Goal: Transaction & Acquisition: Obtain resource

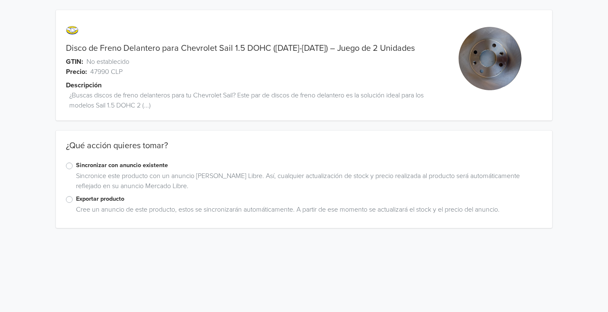
click at [115, 197] on label "Exportar producto" at bounding box center [309, 198] width 466 height 9
click at [0, 0] on input "Exportar producto" at bounding box center [0, 0] width 0 height 0
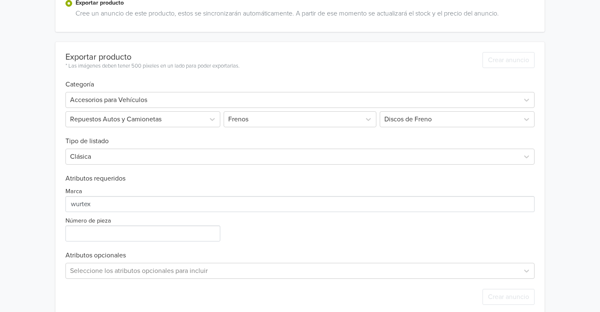
scroll to position [210, 0]
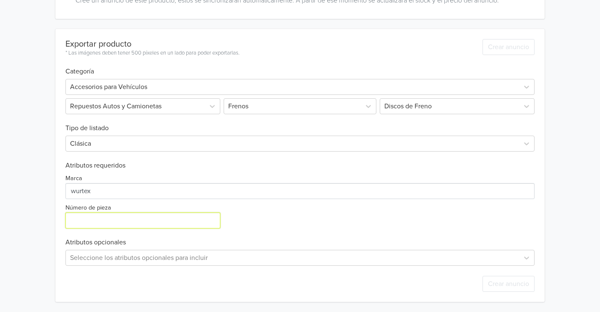
click at [135, 221] on input "Número de pieza" at bounding box center [142, 220] width 155 height 16
type input "2"
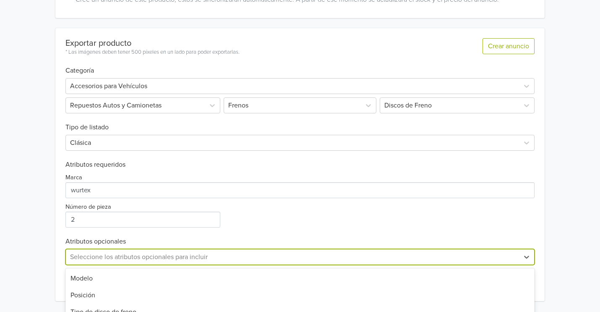
click at [156, 261] on div "19 results available. Use Up and Down to choose options, press Enter to select …" at bounding box center [300, 257] width 470 height 16
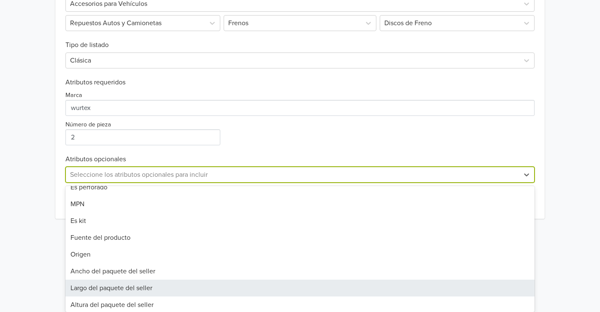
scroll to position [144, 0]
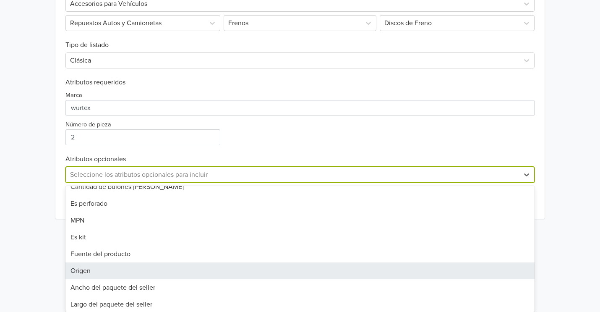
click at [180, 270] on div "Origen" at bounding box center [300, 270] width 470 height 17
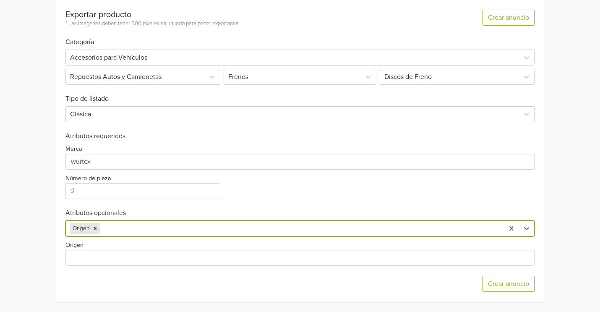
click at [92, 223] on div "Remove Origen" at bounding box center [95, 228] width 9 height 11
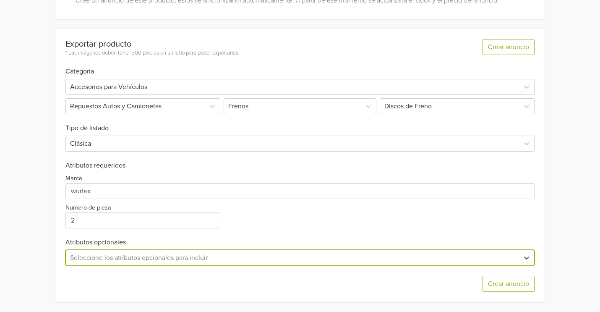
click at [87, 252] on div "option Origen, deselected. Seleccione los atributos opcionales para incluir" at bounding box center [300, 258] width 470 height 16
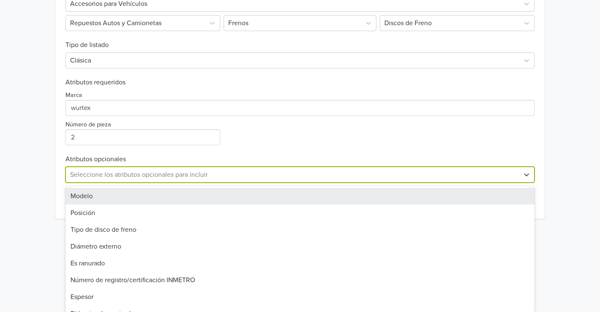
click at [154, 192] on div "Modelo" at bounding box center [300, 196] width 470 height 17
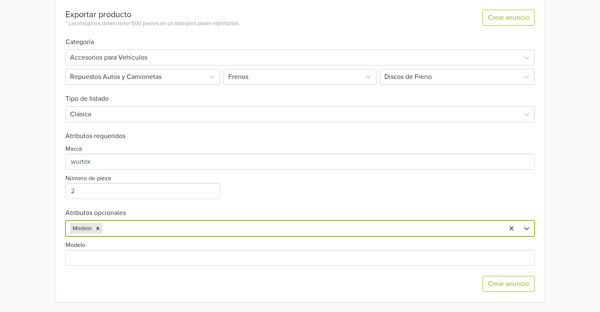
scroll to position [239, 0]
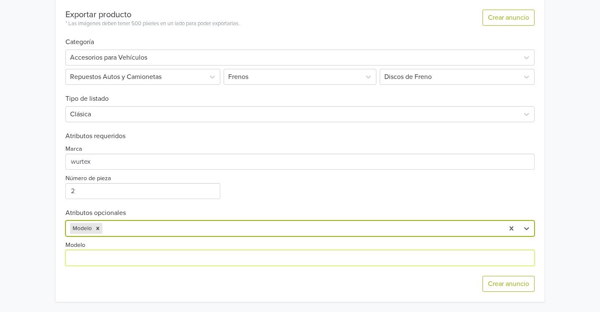
click at [131, 259] on input "Modelo" at bounding box center [300, 258] width 470 height 16
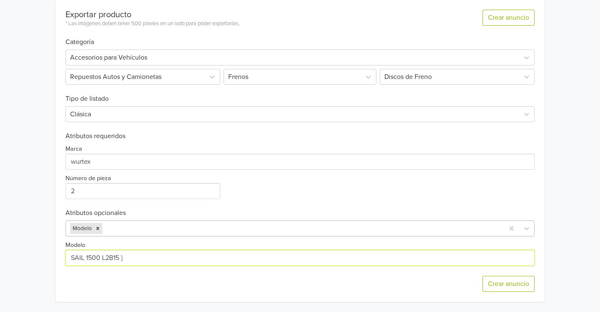
type input "SAIL 1500 L2B15 }"
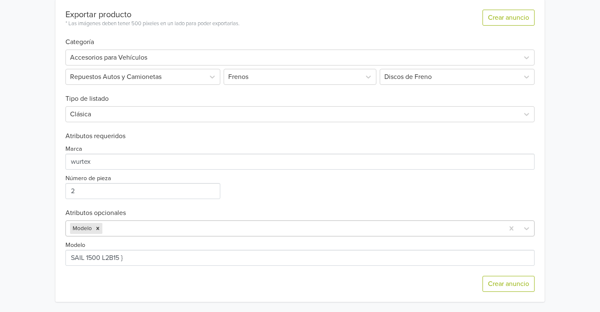
click at [135, 230] on div at bounding box center [302, 229] width 396 height 12
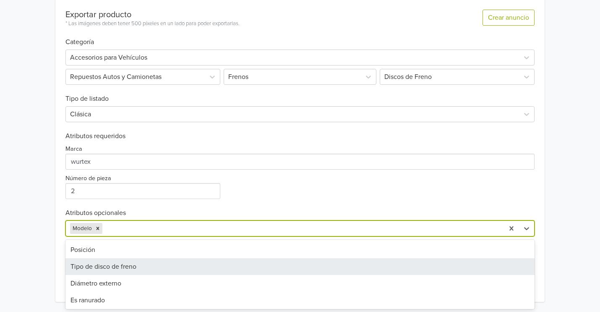
click at [172, 266] on div "Tipo de disco de freno" at bounding box center [300, 266] width 470 height 17
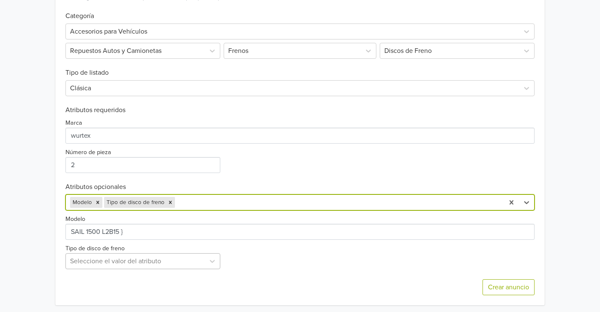
click at [162, 269] on div "Seleccione el valor del atributo" at bounding box center [142, 261] width 155 height 16
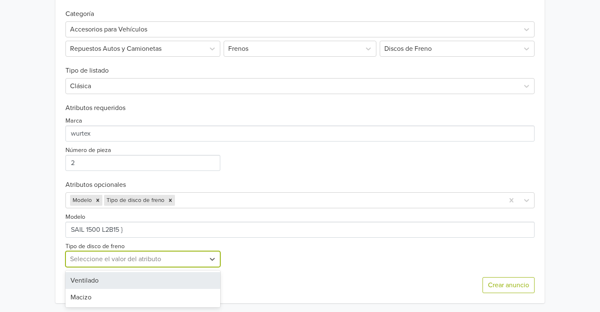
scroll to position [269, 0]
click at [145, 282] on div "Ventilado" at bounding box center [142, 279] width 155 height 17
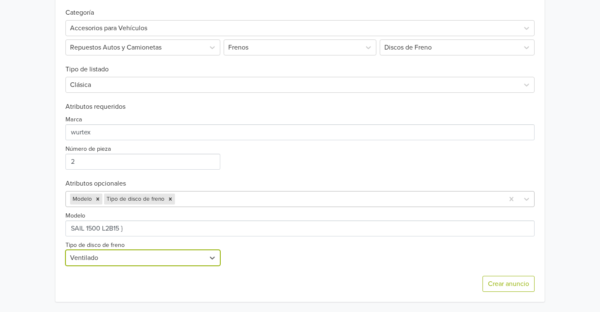
click at [194, 200] on div at bounding box center [339, 199] width 324 height 12
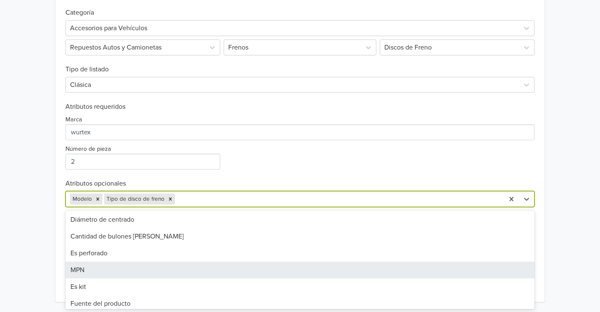
scroll to position [32, 0]
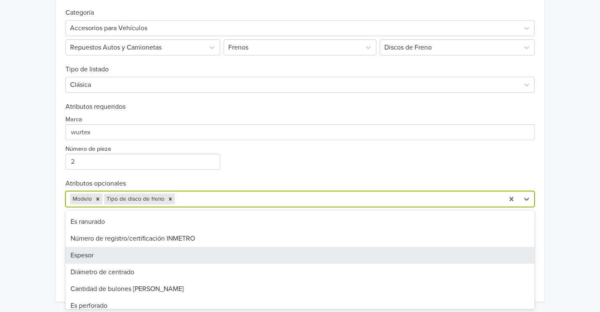
click at [130, 257] on div "Espesor" at bounding box center [300, 255] width 470 height 17
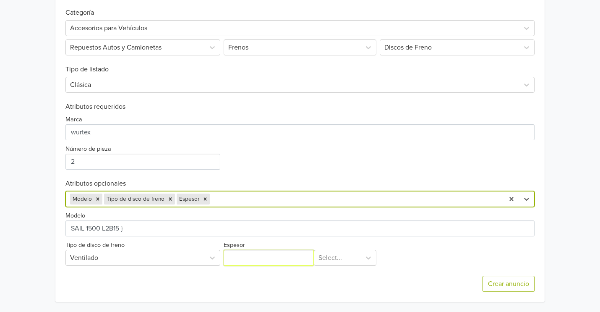
click at [249, 259] on input "Espesor" at bounding box center [269, 258] width 90 height 16
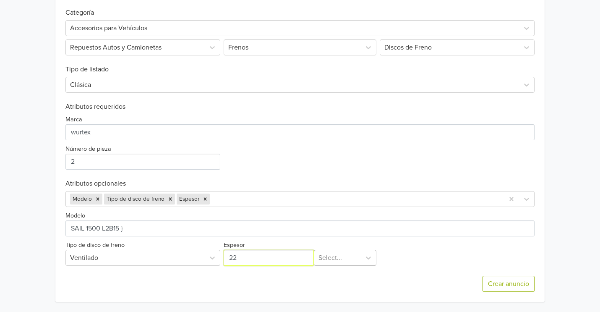
type input "22"
click at [322, 259] on div at bounding box center [338, 258] width 39 height 12
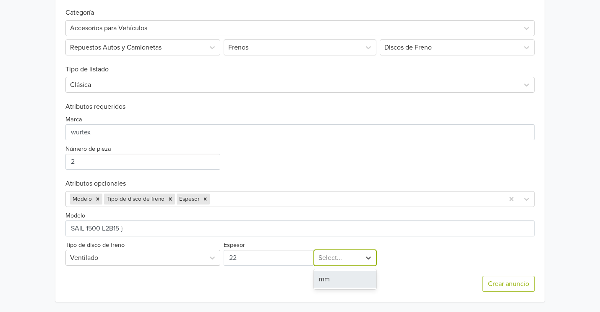
click at [333, 274] on div "mm" at bounding box center [345, 279] width 63 height 17
click at [458, 246] on div "Modelo Tipo de disco de freno Ventilado Espesor option mm, selected. mm" at bounding box center [300, 236] width 470 height 59
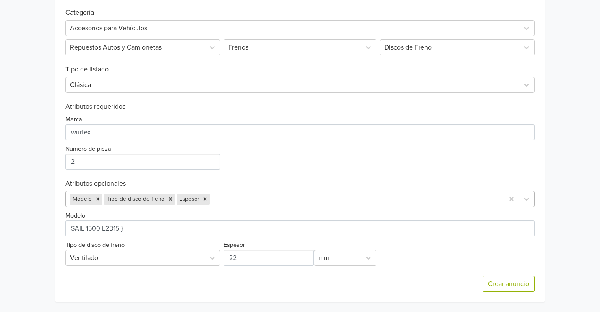
click at [278, 196] on div at bounding box center [356, 199] width 289 height 12
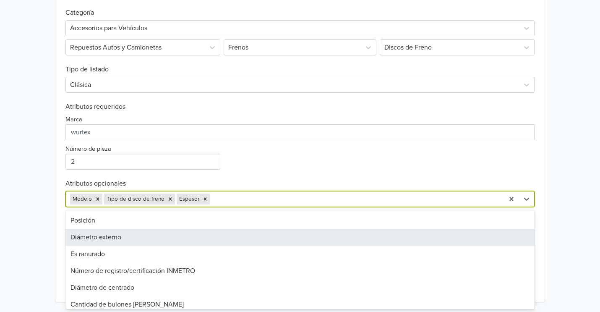
click at [130, 240] on div "Diámetro externo" at bounding box center [300, 237] width 470 height 17
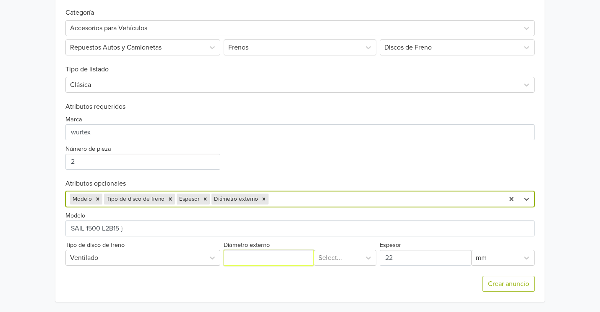
click at [239, 258] on input "Diámetro externo" at bounding box center [269, 258] width 90 height 16
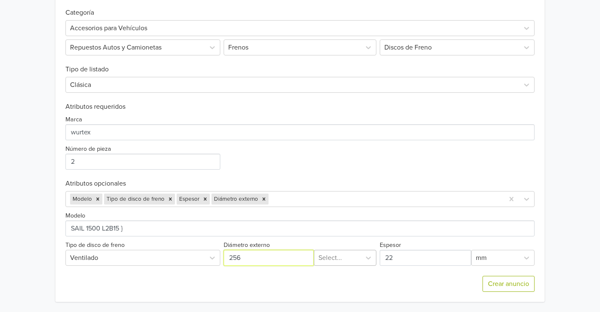
type input "256"
click at [332, 255] on div at bounding box center [338, 258] width 39 height 12
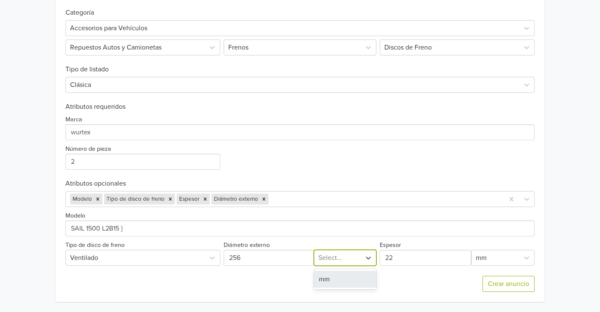
click at [335, 280] on div "mm" at bounding box center [345, 279] width 63 height 17
click at [292, 200] on div at bounding box center [385, 199] width 230 height 12
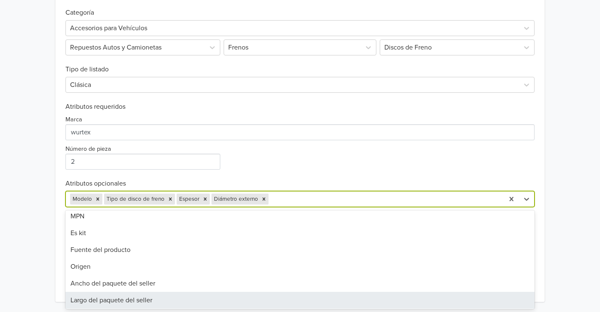
scroll to position [156, 0]
click at [176, 297] on div "Peso del paquete del seller" at bounding box center [300, 299] width 470 height 17
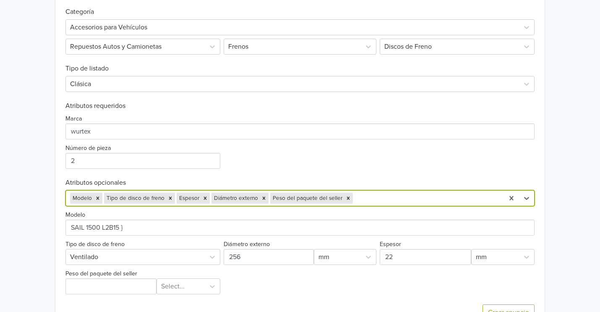
scroll to position [299, 0]
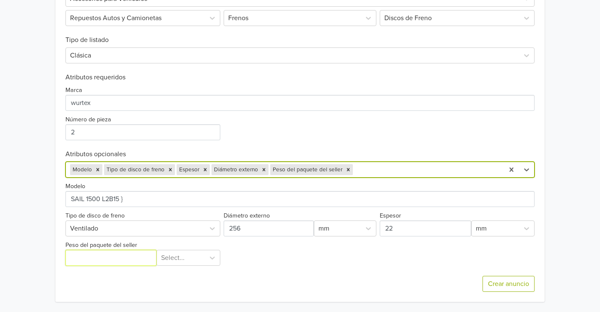
click at [100, 262] on input "Peso del paquete del seller" at bounding box center [111, 258] width 92 height 16
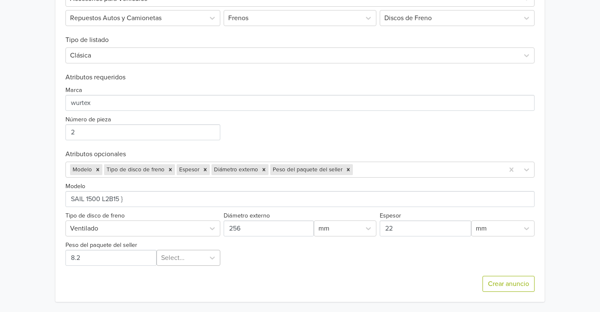
click at [173, 254] on div at bounding box center [180, 258] width 39 height 12
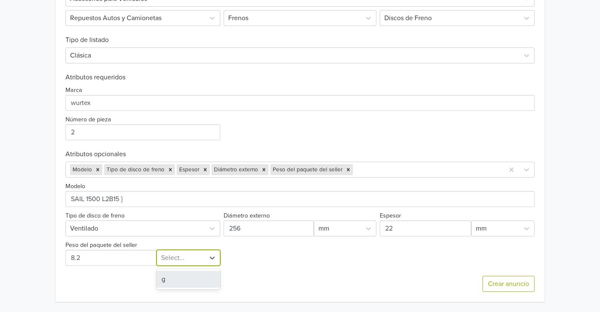
click at [175, 278] on div "g" at bounding box center [188, 279] width 63 height 17
click at [181, 257] on div at bounding box center [180, 258] width 39 height 12
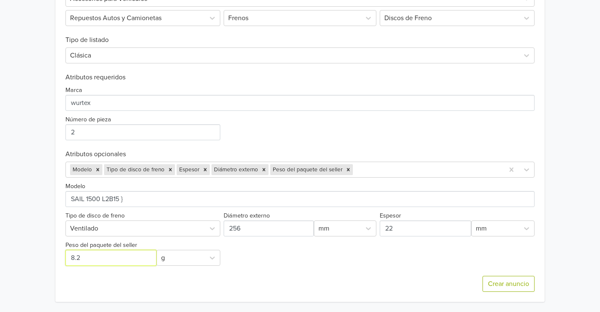
click at [146, 257] on input "Peso del paquete del seller" at bounding box center [111, 258] width 92 height 16
type input "8200"
click at [188, 278] on div "Crear anuncio" at bounding box center [300, 284] width 470 height 36
click at [410, 164] on div at bounding box center [428, 170] width 146 height 12
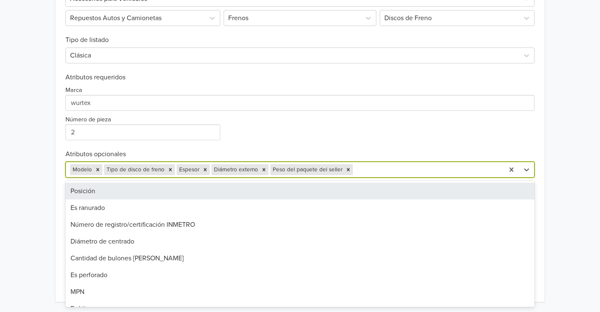
click at [173, 190] on div "Posición" at bounding box center [300, 191] width 470 height 17
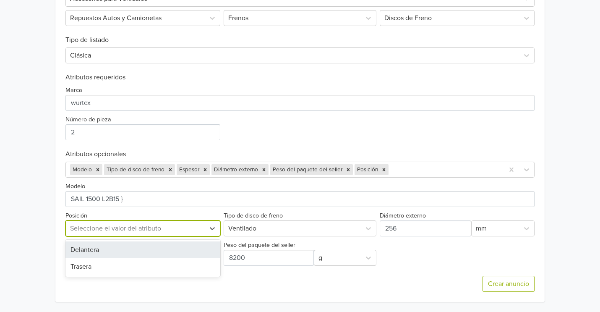
click at [141, 227] on div at bounding box center [135, 229] width 131 height 12
click at [130, 251] on div "Delantera" at bounding box center [142, 249] width 155 height 17
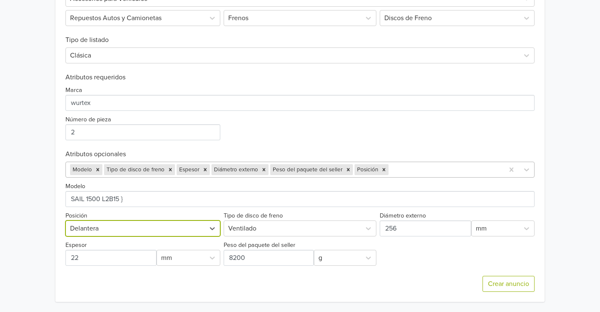
click at [425, 165] on div at bounding box center [445, 170] width 110 height 12
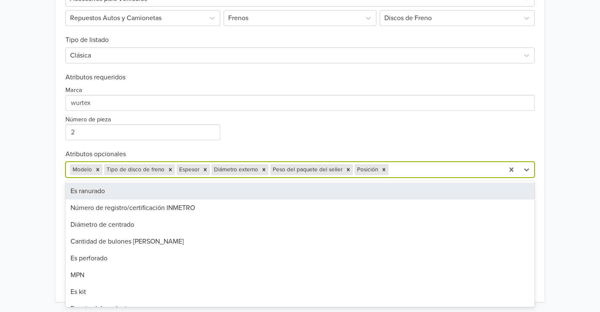
click at [193, 185] on div "Es ranurado" at bounding box center [300, 191] width 470 height 17
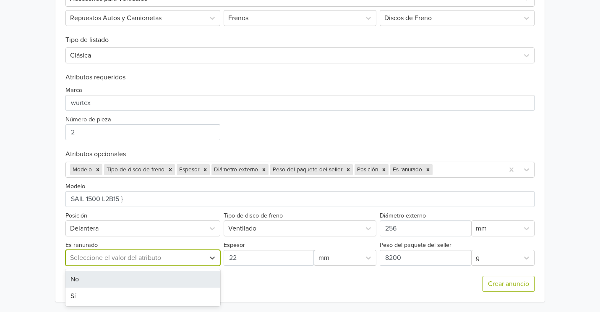
click at [173, 252] on div at bounding box center [135, 258] width 131 height 12
click at [425, 167] on icon "Remove Es ranurado" at bounding box center [428, 170] width 6 height 6
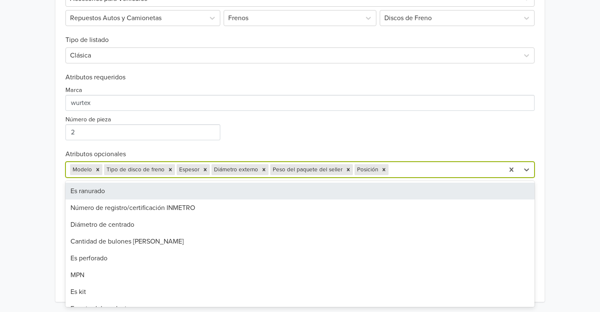
click at [423, 167] on div at bounding box center [445, 170] width 110 height 12
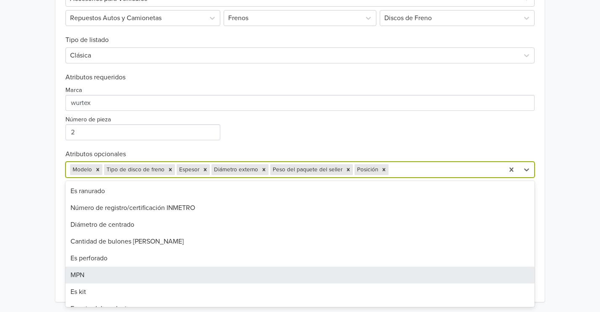
scroll to position [52, 0]
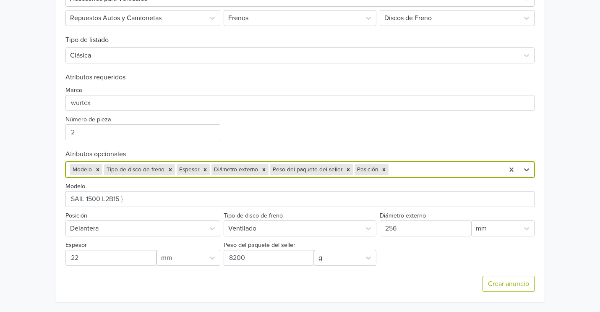
click at [403, 170] on div at bounding box center [445, 170] width 110 height 12
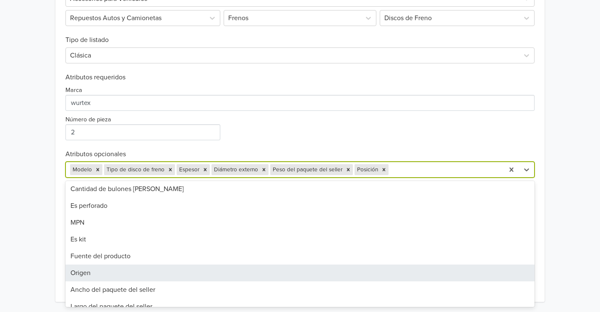
click at [127, 267] on div "Origen" at bounding box center [300, 273] width 470 height 17
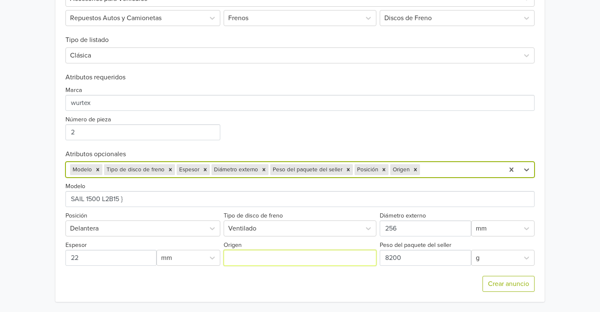
click at [249, 259] on input "Origen" at bounding box center [300, 258] width 153 height 16
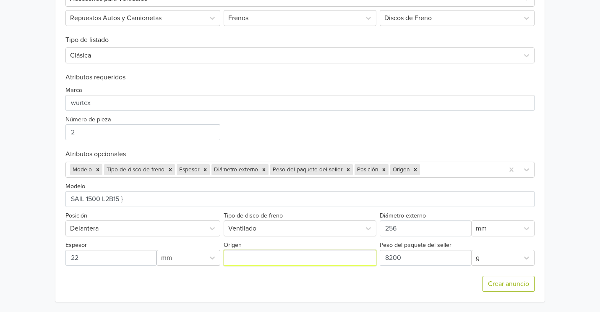
type input "CHINA"
click at [468, 170] on div at bounding box center [461, 170] width 79 height 12
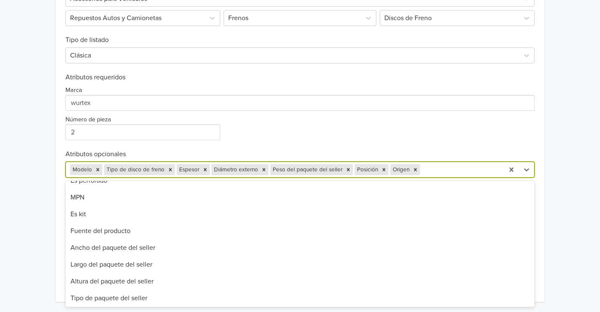
scroll to position [79, 0]
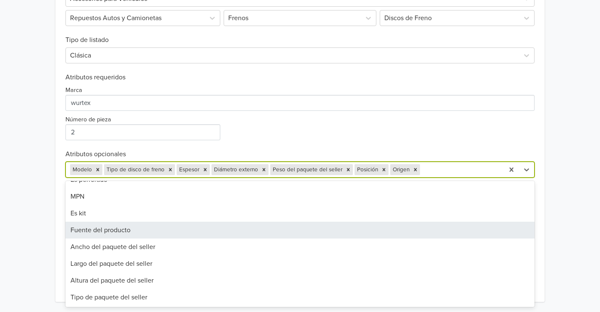
click at [168, 226] on div "Fuente del producto" at bounding box center [300, 230] width 470 height 17
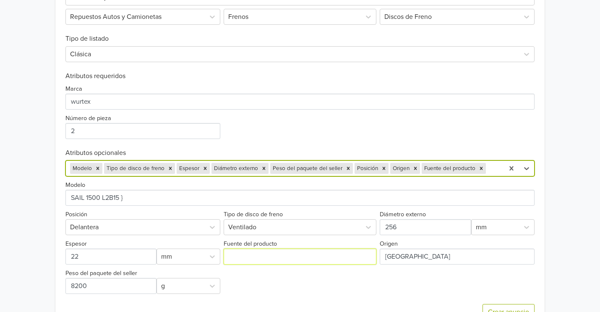
click at [265, 257] on input "Fuente del producto" at bounding box center [300, 257] width 153 height 16
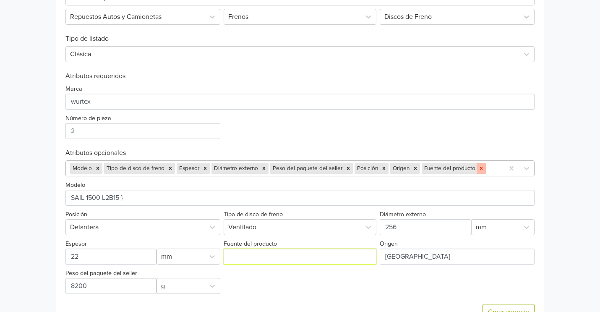
click at [479, 169] on icon "Remove Fuente del producto" at bounding box center [482, 168] width 6 height 6
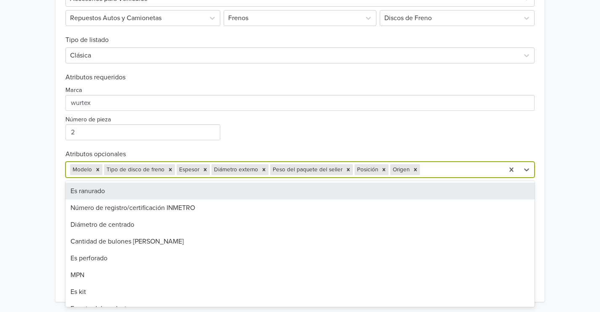
click at [454, 170] on div at bounding box center [461, 170] width 79 height 12
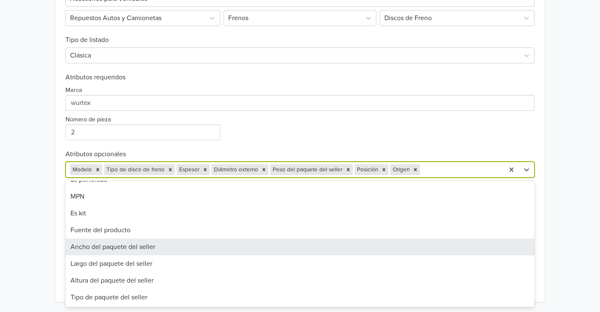
click at [234, 250] on div "Ancho del paquete del seller" at bounding box center [300, 246] width 470 height 17
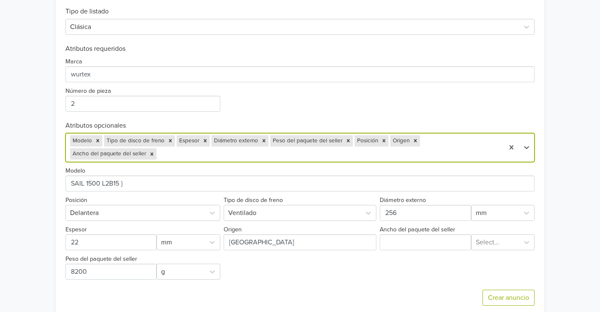
scroll to position [341, 0]
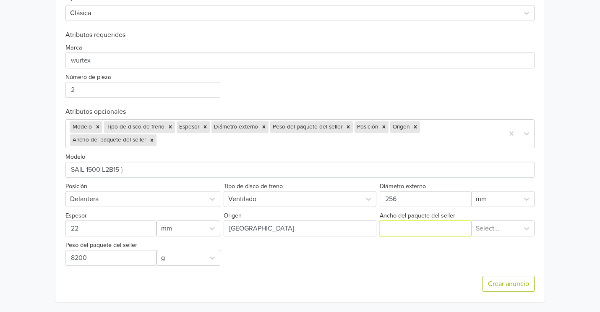
click at [390, 225] on input "Ancho del paquete del seller" at bounding box center [426, 228] width 92 height 16
click at [152, 139] on icon "Remove Ancho del paquete del seller" at bounding box center [152, 140] width 6 height 6
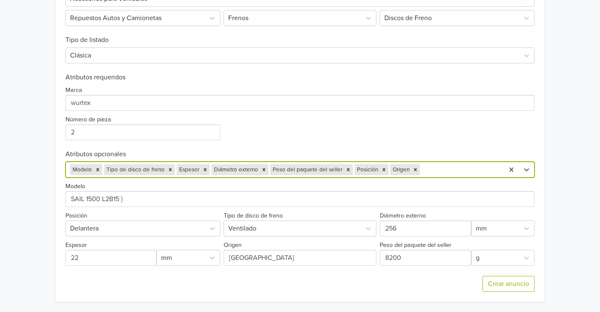
scroll to position [299, 0]
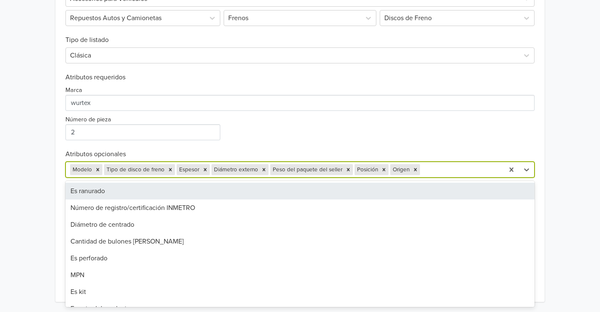
click at [461, 168] on div at bounding box center [461, 170] width 79 height 12
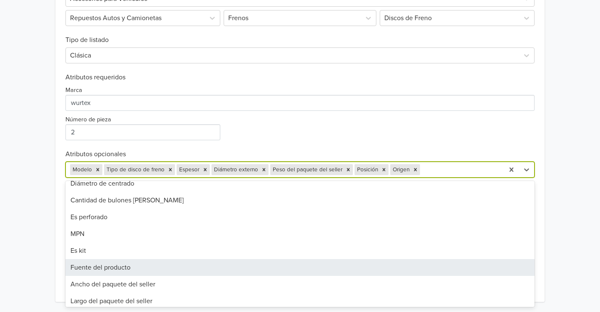
scroll to position [79, 0]
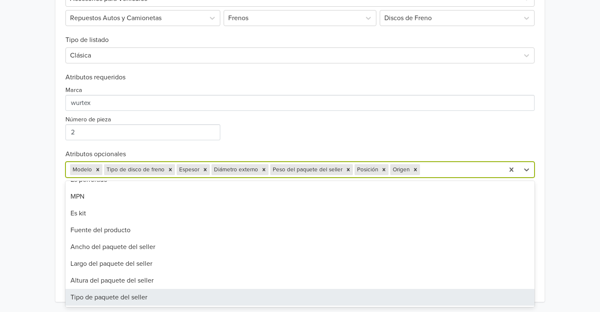
click at [165, 302] on div "Tipo de paquete del seller" at bounding box center [300, 297] width 470 height 17
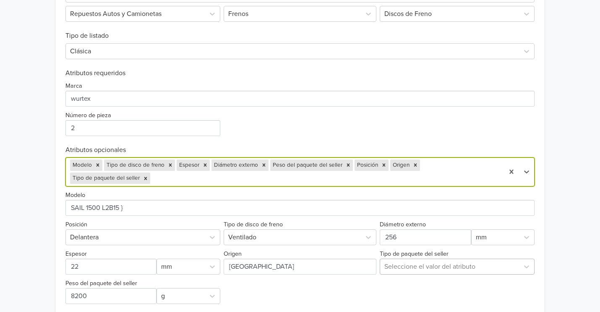
click at [414, 267] on div at bounding box center [450, 267] width 131 height 12
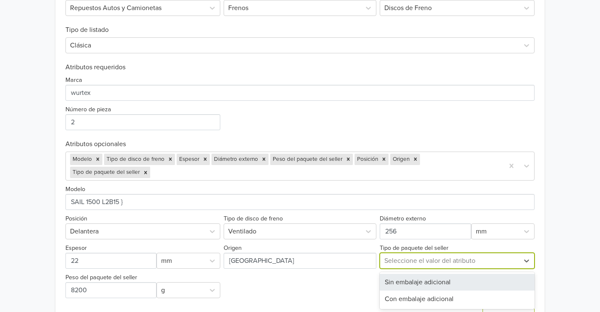
scroll to position [309, 0]
click at [147, 170] on icon "Remove Tipo de paquete del seller" at bounding box center [145, 171] width 3 height 3
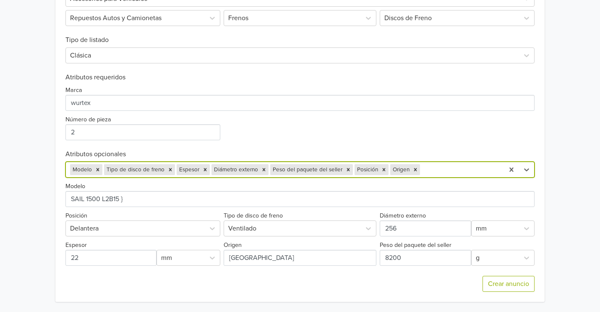
click at [453, 167] on div at bounding box center [461, 170] width 79 height 12
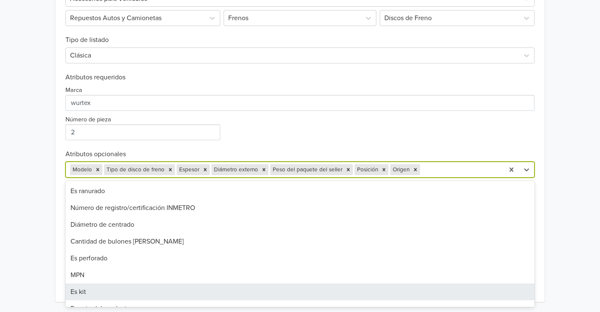
click at [133, 291] on div "Es kit" at bounding box center [300, 291] width 470 height 17
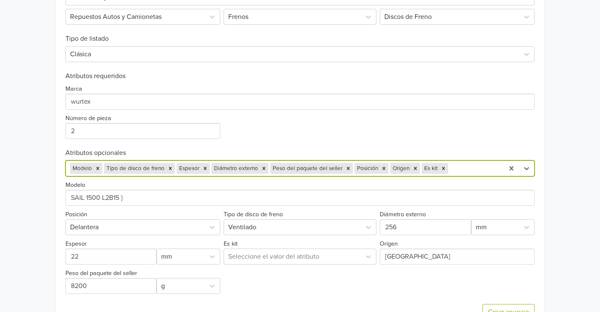
scroll to position [309, 0]
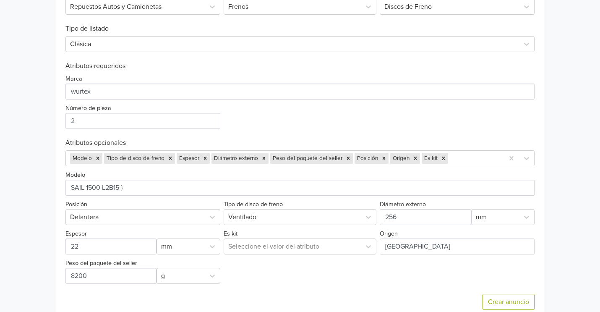
click at [277, 238] on div "Es kit Seleccione el valor del atributo" at bounding box center [300, 241] width 157 height 26
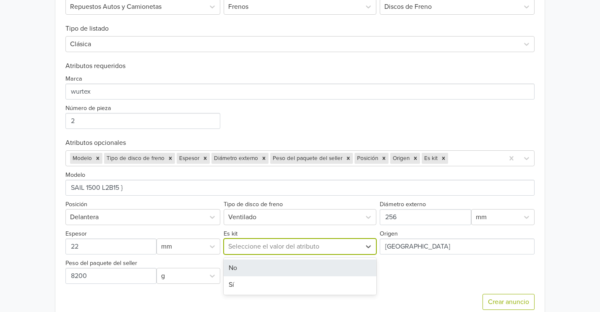
click at [276, 246] on div at bounding box center [292, 247] width 129 height 12
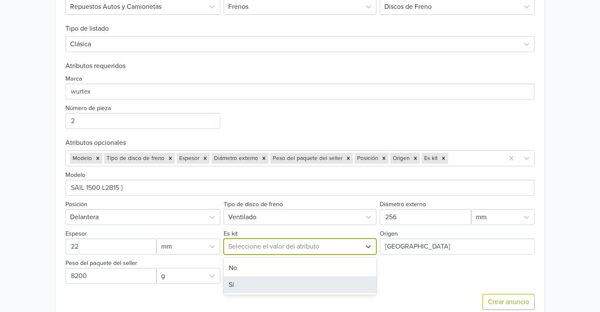
click at [278, 290] on div "Sí" at bounding box center [300, 284] width 153 height 17
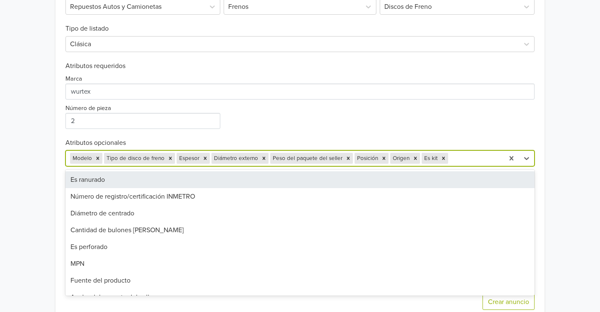
click at [471, 158] on div at bounding box center [475, 158] width 50 height 12
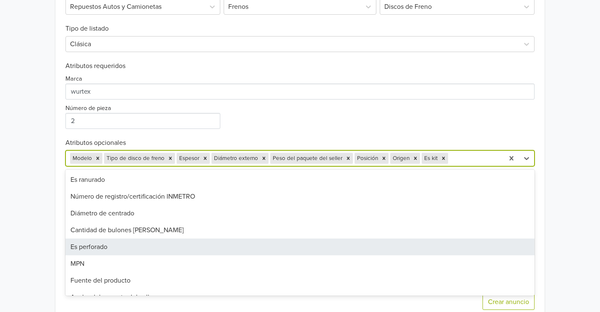
click at [133, 249] on div "Es perforado" at bounding box center [300, 246] width 470 height 17
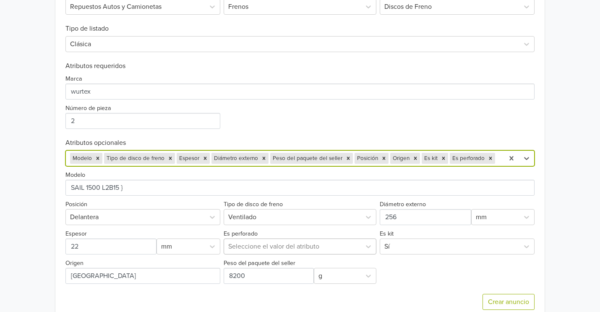
click at [286, 250] on div at bounding box center [292, 247] width 129 height 12
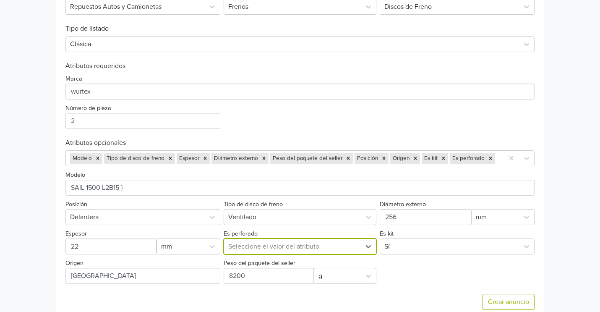
click at [286, 249] on div at bounding box center [292, 247] width 129 height 12
click at [488, 161] on icon "Remove Es perforado" at bounding box center [491, 158] width 6 height 6
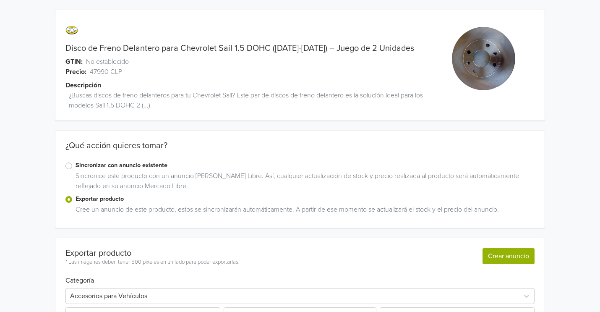
scroll to position [328, 0]
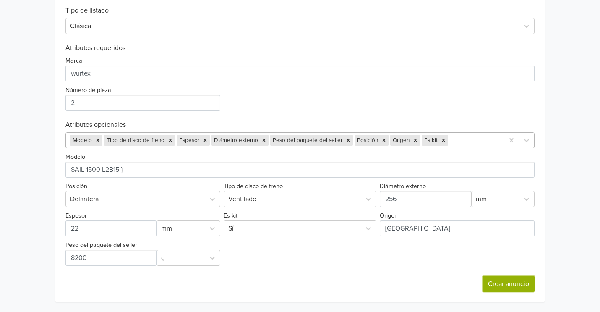
click at [508, 290] on button "Crear anuncio" at bounding box center [509, 284] width 52 height 16
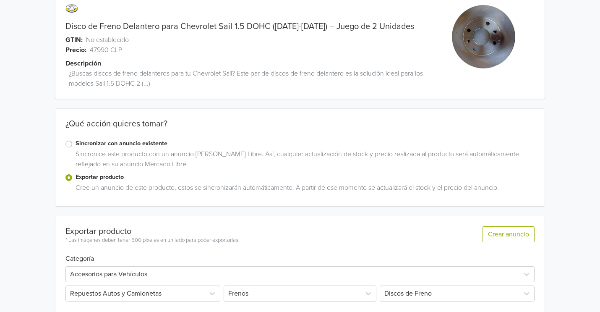
scroll to position [0, 0]
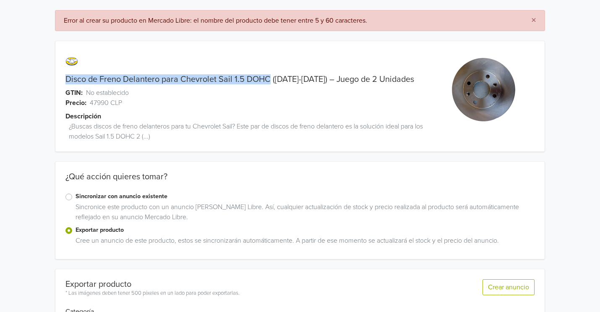
drag, startPoint x: 269, startPoint y: 77, endPoint x: 50, endPoint y: 83, distance: 219.7
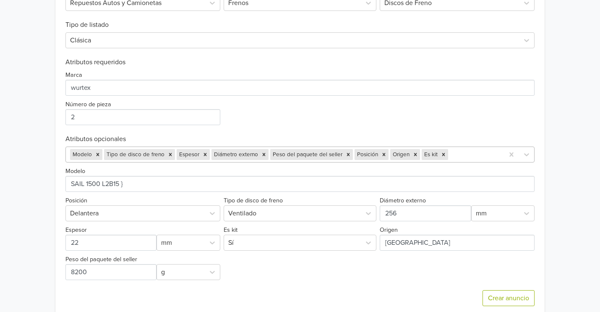
scroll to position [359, 0]
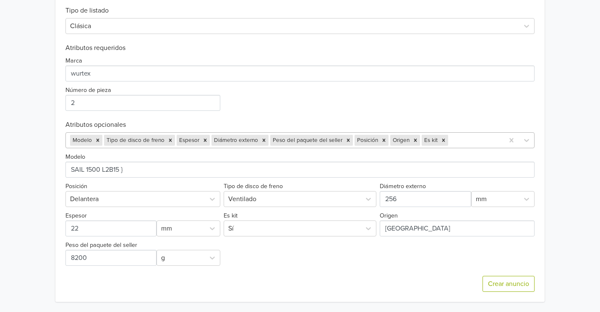
click at [494, 275] on div "Crear anuncio" at bounding box center [509, 279] width 52 height 26
click at [494, 282] on button "Crear anuncio" at bounding box center [509, 284] width 52 height 16
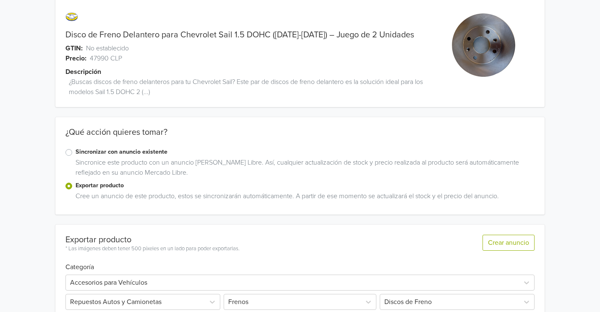
scroll to position [0, 0]
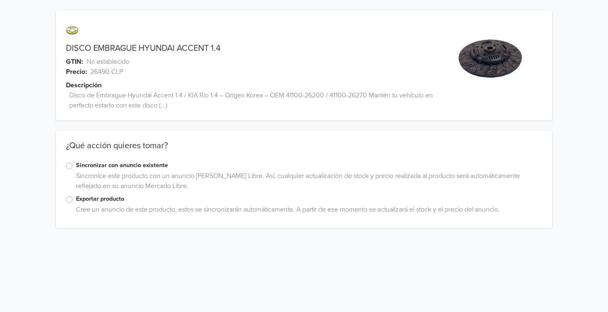
click at [76, 202] on label "Exportar producto" at bounding box center [309, 198] width 466 height 9
click at [0, 0] on input "Exportar producto" at bounding box center [0, 0] width 0 height 0
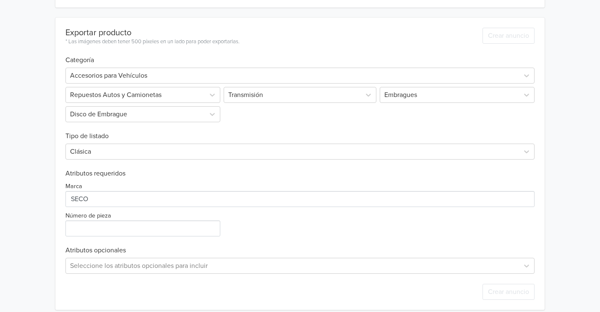
scroll to position [229, 0]
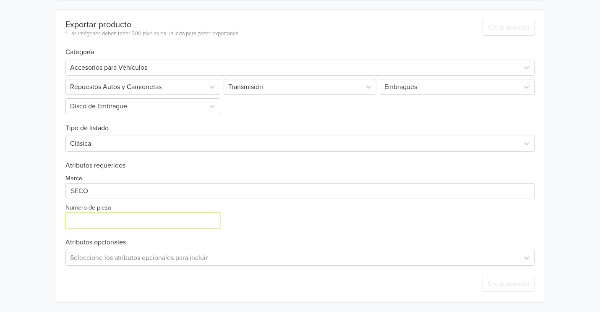
click at [115, 220] on input "Número de pieza" at bounding box center [142, 220] width 155 height 16
type input "Q"
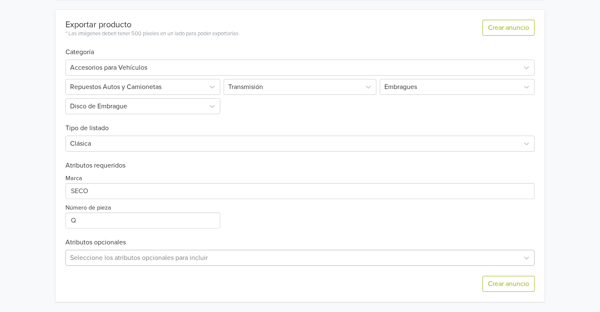
click at [143, 259] on div "Seleccione los atributos opcionales para incluir" at bounding box center [300, 258] width 470 height 16
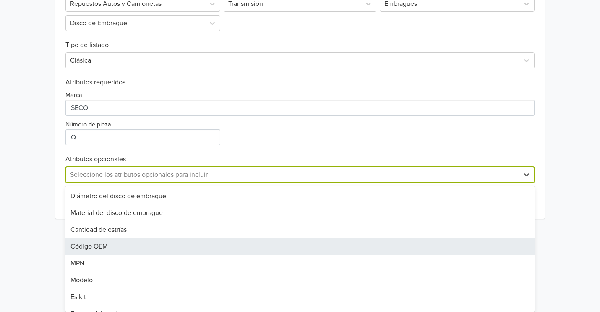
click at [186, 253] on div "Código OEM" at bounding box center [300, 246] width 470 height 17
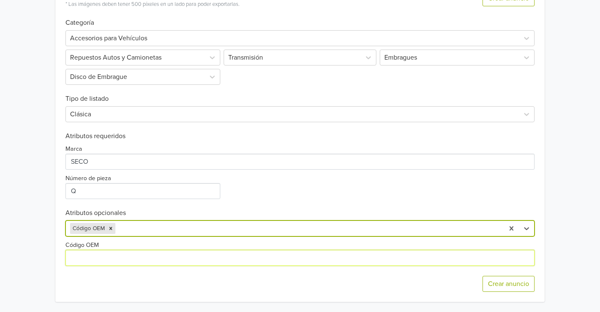
drag, startPoint x: 114, startPoint y: 254, endPoint x: 117, endPoint y: 258, distance: 4.5
click at [114, 254] on input "Código OEM" at bounding box center [300, 258] width 470 height 16
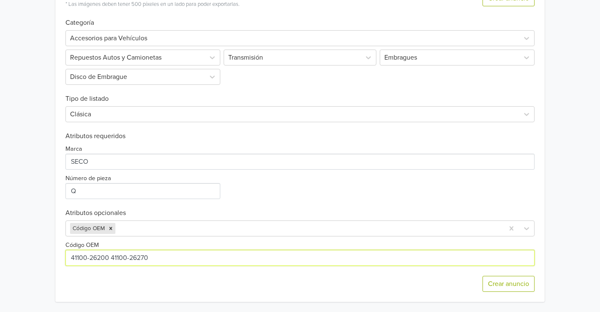
type input "41100-26200 41100-26270"
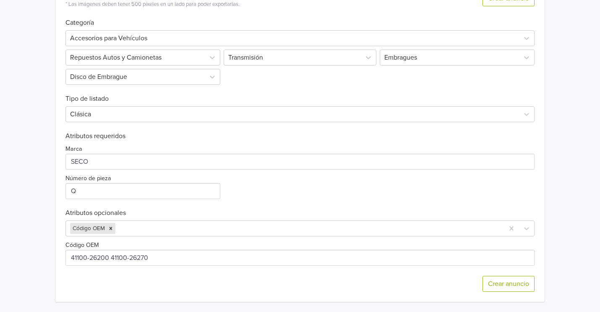
click at [157, 236] on div "Código OEM" at bounding box center [300, 250] width 470 height 29
click at [160, 226] on div at bounding box center [308, 229] width 383 height 12
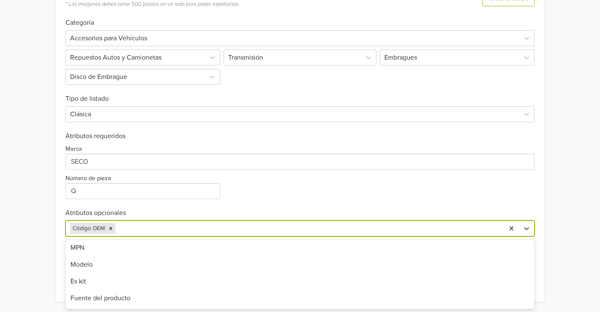
scroll to position [102, 0]
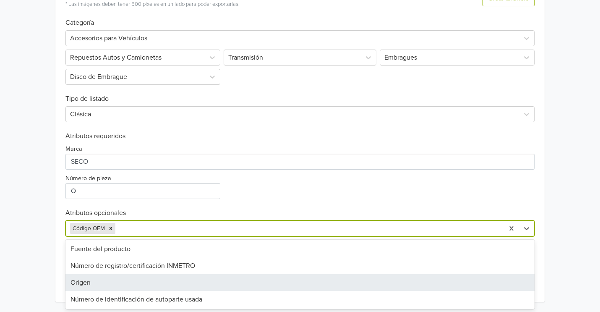
click at [157, 288] on div "Origen" at bounding box center [300, 282] width 470 height 17
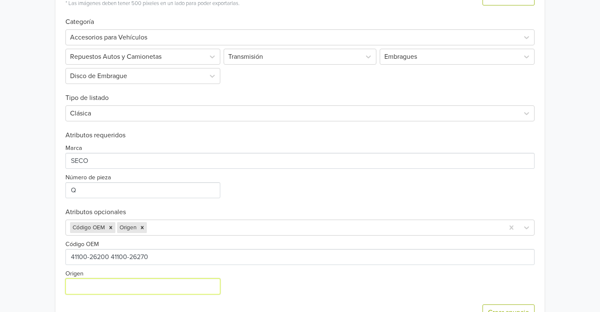
click at [157, 288] on input "Origen" at bounding box center [142, 286] width 155 height 16
type input "KOREA"
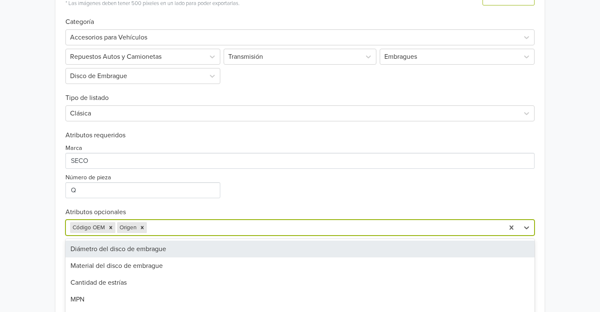
scroll to position [288, 0]
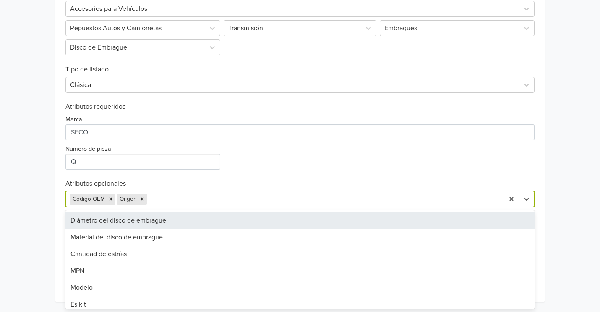
click at [179, 207] on div "9 results available. Use Up and Down to choose options, press Enter to select t…" at bounding box center [300, 199] width 470 height 16
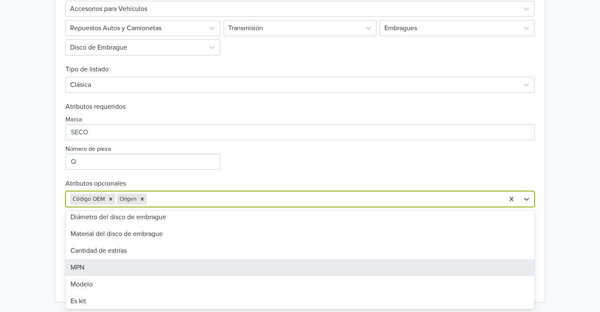
scroll to position [0, 0]
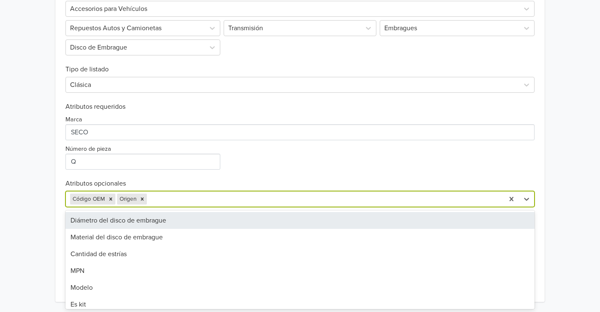
click at [191, 200] on div at bounding box center [325, 199] width 352 height 12
click at [186, 221] on div "Diámetro del disco de embrague" at bounding box center [300, 220] width 470 height 17
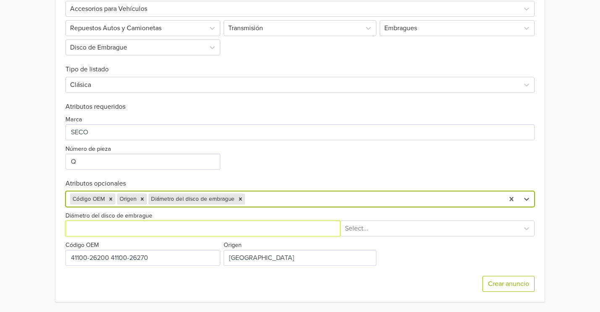
click at [126, 231] on input "Diámetro del disco de embrague" at bounding box center [202, 228] width 275 height 16
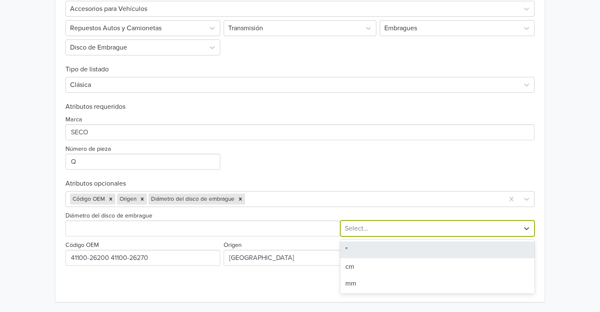
click at [354, 225] on div at bounding box center [430, 229] width 170 height 12
drag, startPoint x: 354, startPoint y: 251, endPoint x: 347, endPoint y: 252, distance: 7.2
click at [354, 252] on div """ at bounding box center [438, 249] width 195 height 17
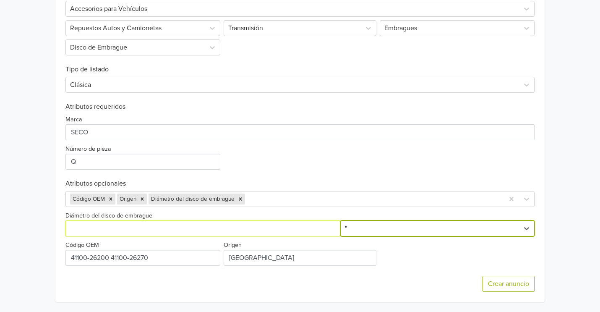
click at [181, 228] on input "Diámetro del disco de embrague" at bounding box center [202, 228] width 275 height 16
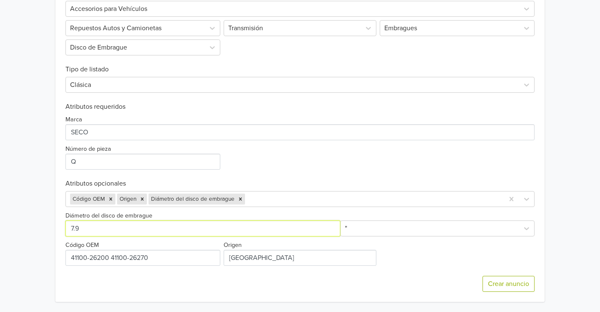
type input "7.9"
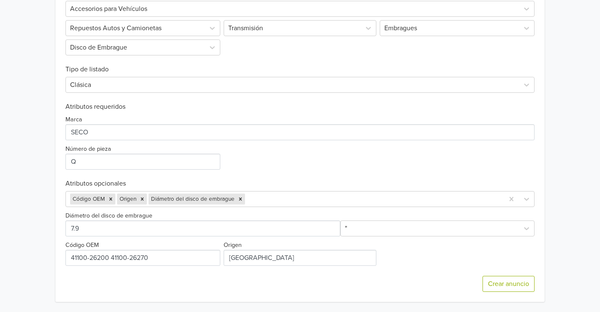
click at [425, 251] on div "Diámetro del disco de embrague " Código OEM Origen" at bounding box center [300, 236] width 470 height 59
click at [326, 197] on div at bounding box center [374, 199] width 254 height 12
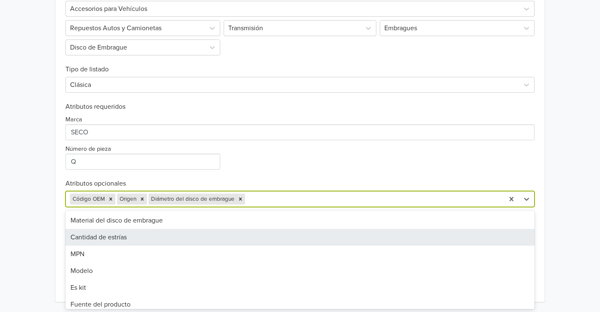
scroll to position [39, 0]
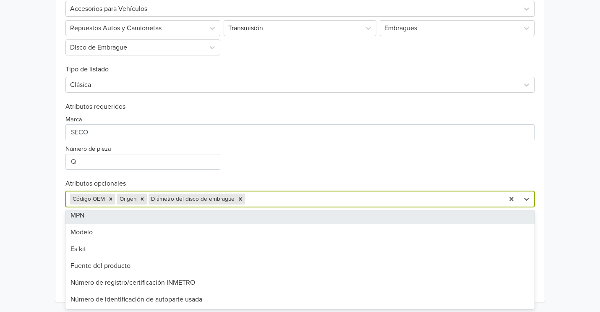
click at [113, 215] on div "MPN" at bounding box center [300, 215] width 470 height 17
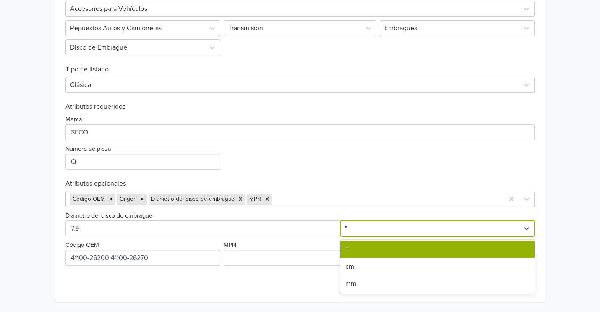
click at [375, 230] on div at bounding box center [430, 229] width 170 height 12
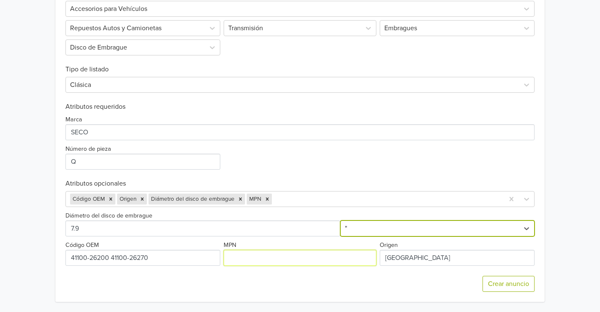
click at [275, 257] on input "MPN" at bounding box center [300, 258] width 153 height 16
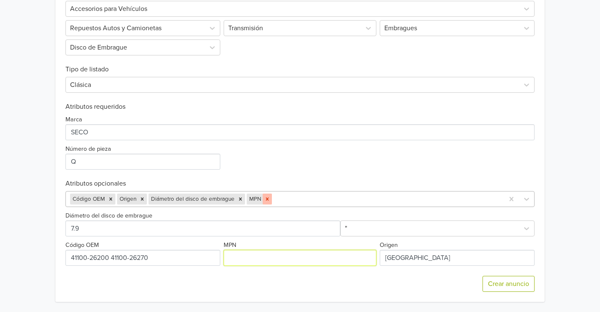
click at [269, 198] on div "Remove MPN" at bounding box center [267, 199] width 9 height 11
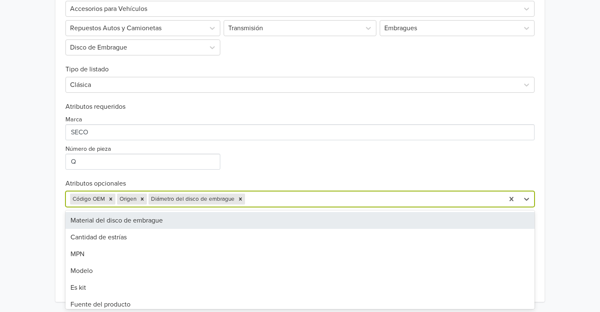
click at [275, 200] on div at bounding box center [374, 199] width 254 height 12
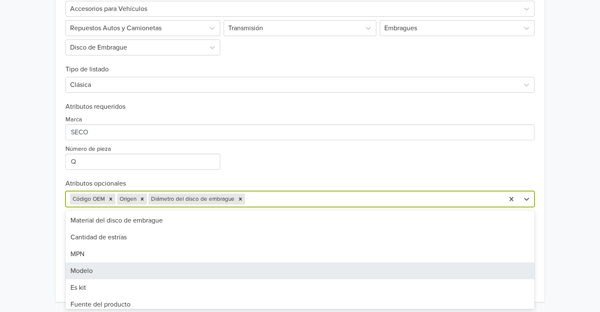
click at [288, 273] on div "Modelo" at bounding box center [300, 270] width 470 height 17
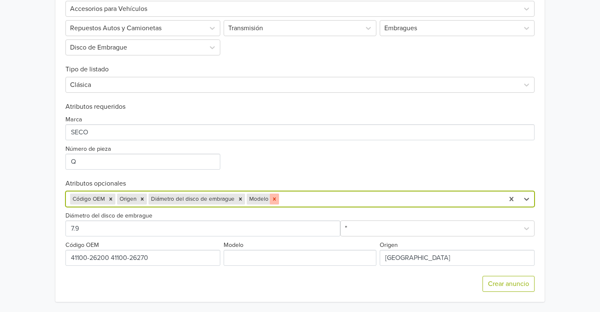
click at [272, 199] on icon "Remove Modelo" at bounding box center [275, 199] width 6 height 6
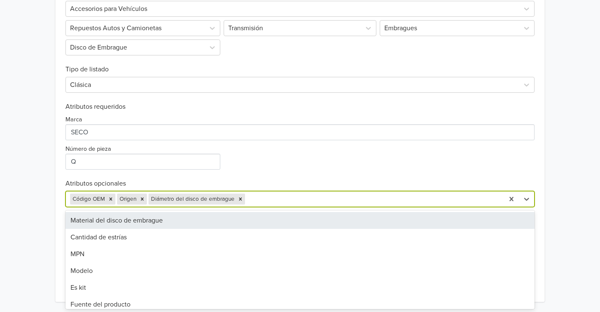
click at [295, 200] on div at bounding box center [374, 199] width 254 height 12
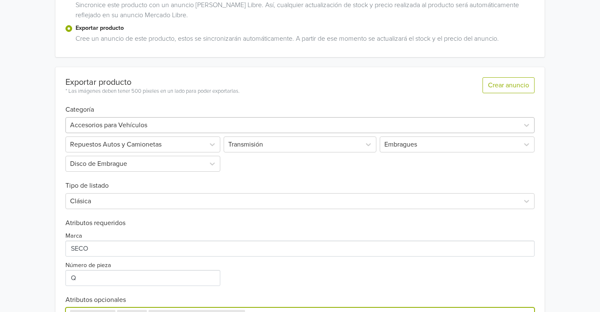
scroll to position [288, 0]
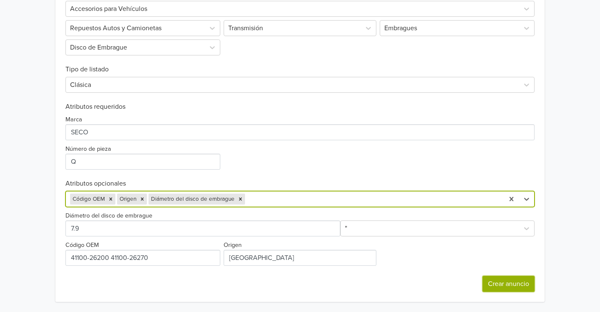
click at [488, 288] on button "Crear anuncio" at bounding box center [509, 284] width 52 height 16
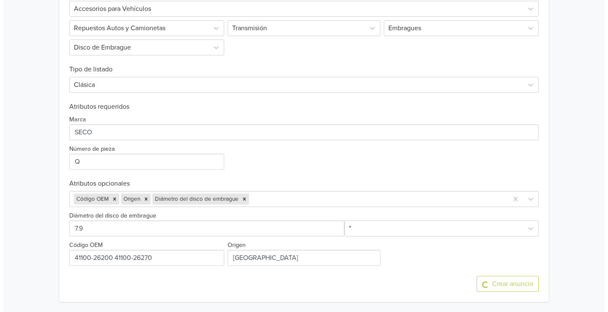
scroll to position [0, 0]
